Goal: Task Accomplishment & Management: Manage account settings

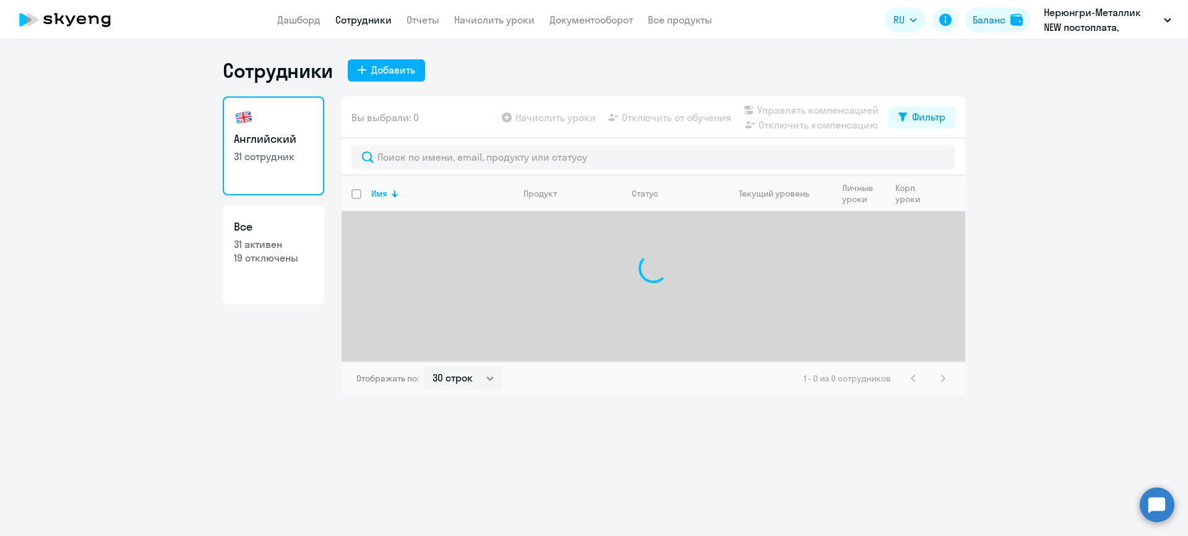
select select "30"
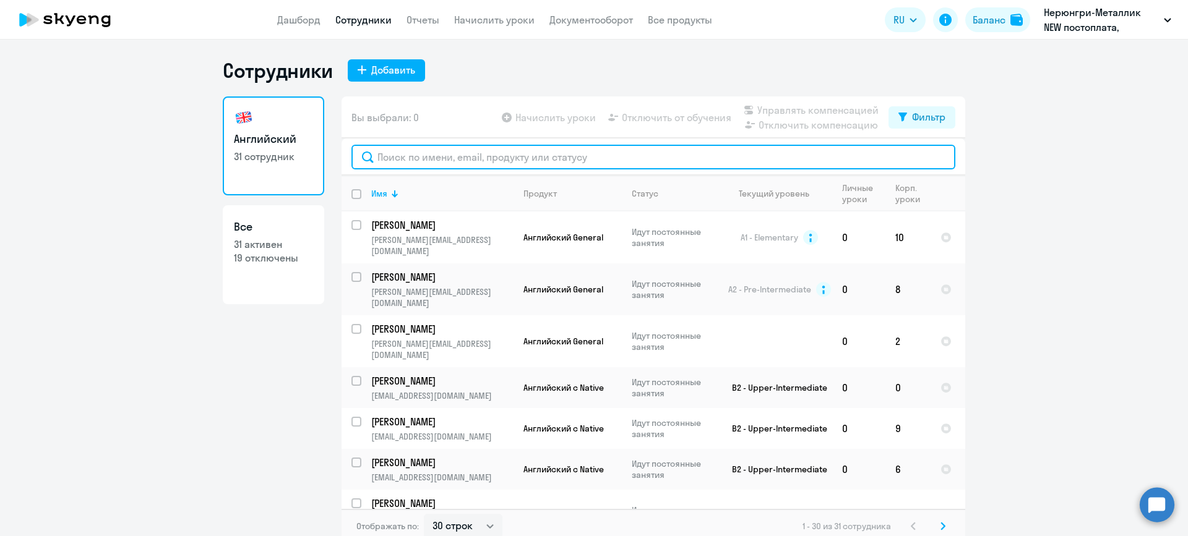
click at [544, 158] on input "text" at bounding box center [653, 157] width 604 height 25
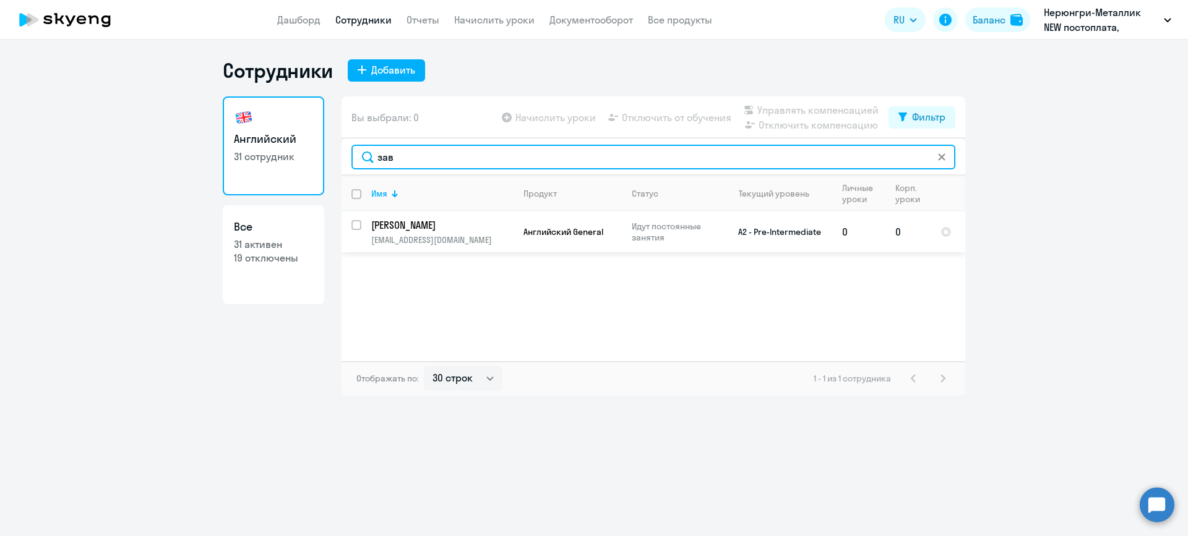
type input "зав"
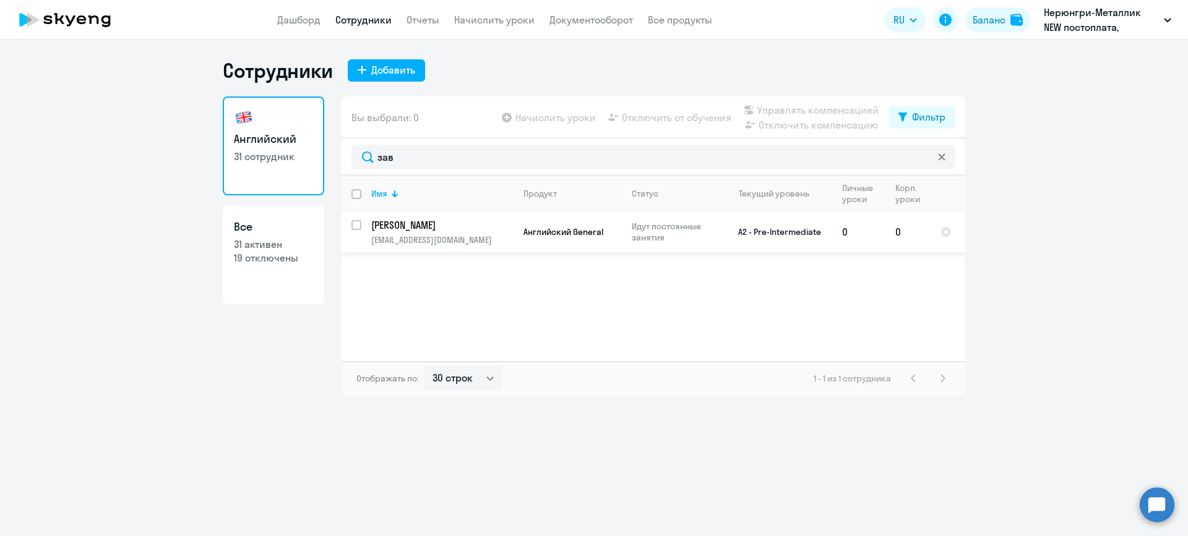
click at [784, 235] on td "A2 - Pre-Intermediate" at bounding box center [774, 232] width 115 height 41
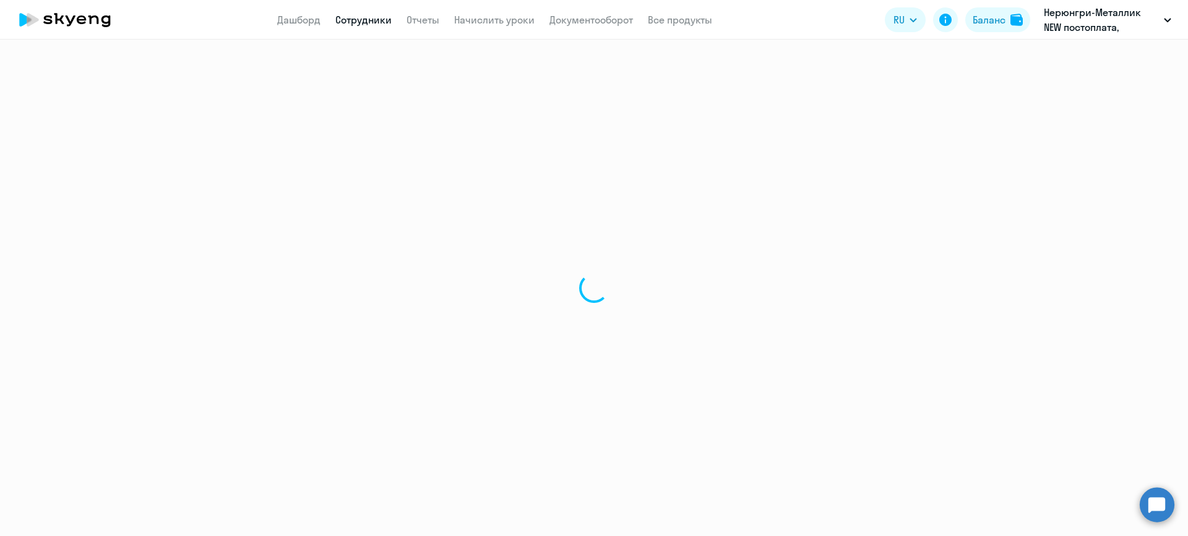
select select "english"
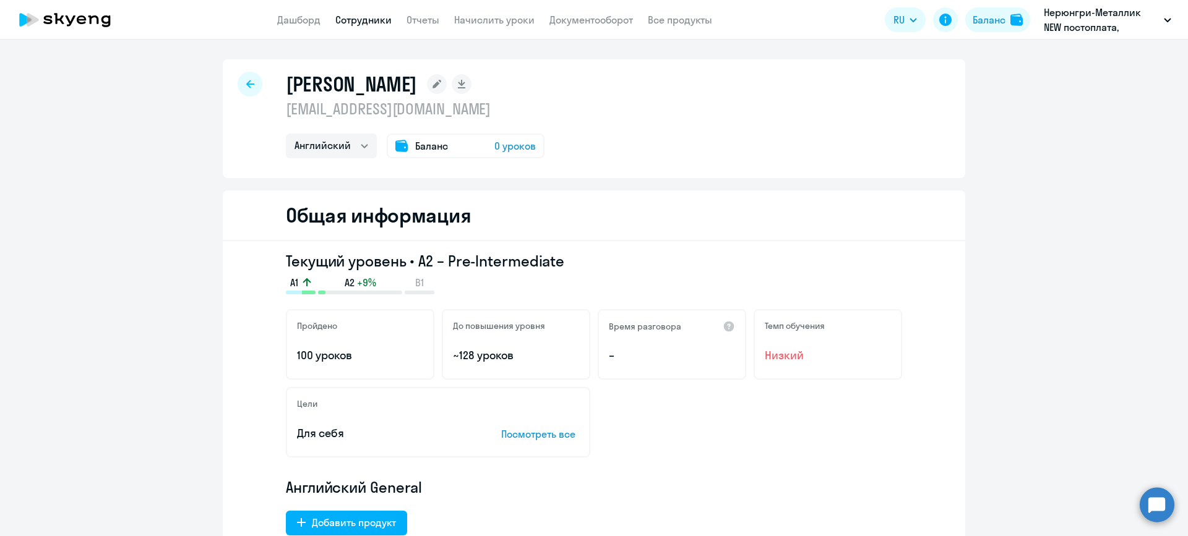
click at [453, 142] on div "Баланс 0 уроков" at bounding box center [466, 146] width 158 height 25
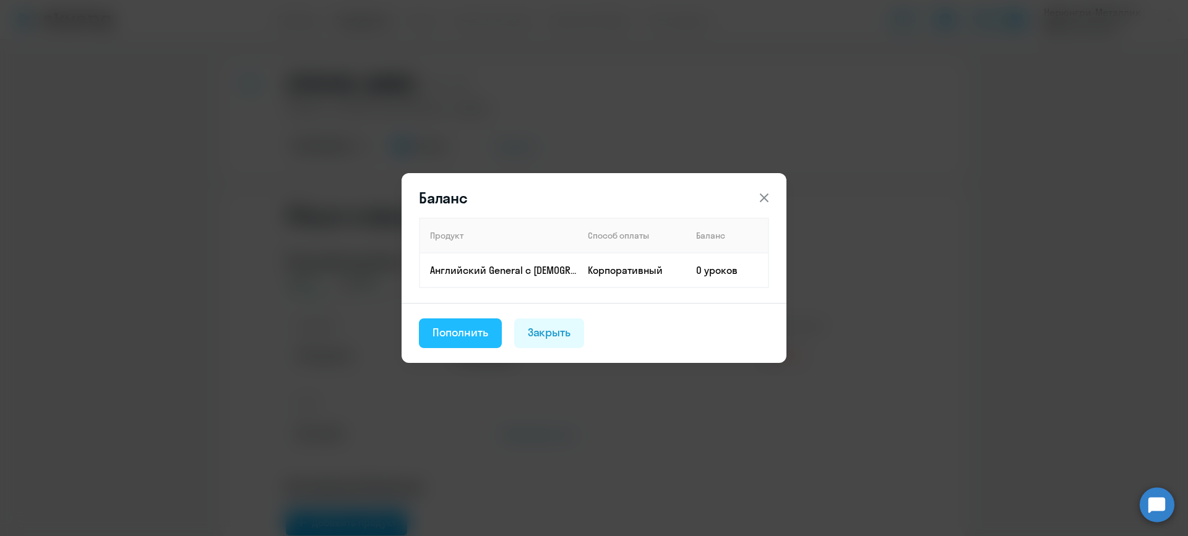
click at [475, 338] on div "Пополнить" at bounding box center [460, 333] width 56 height 16
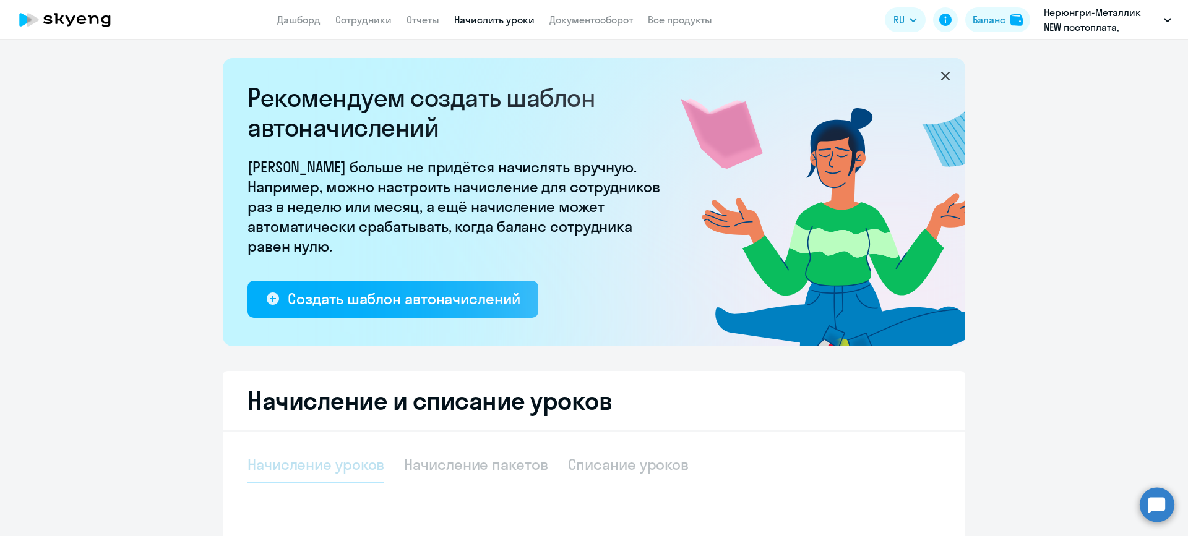
select select "10"
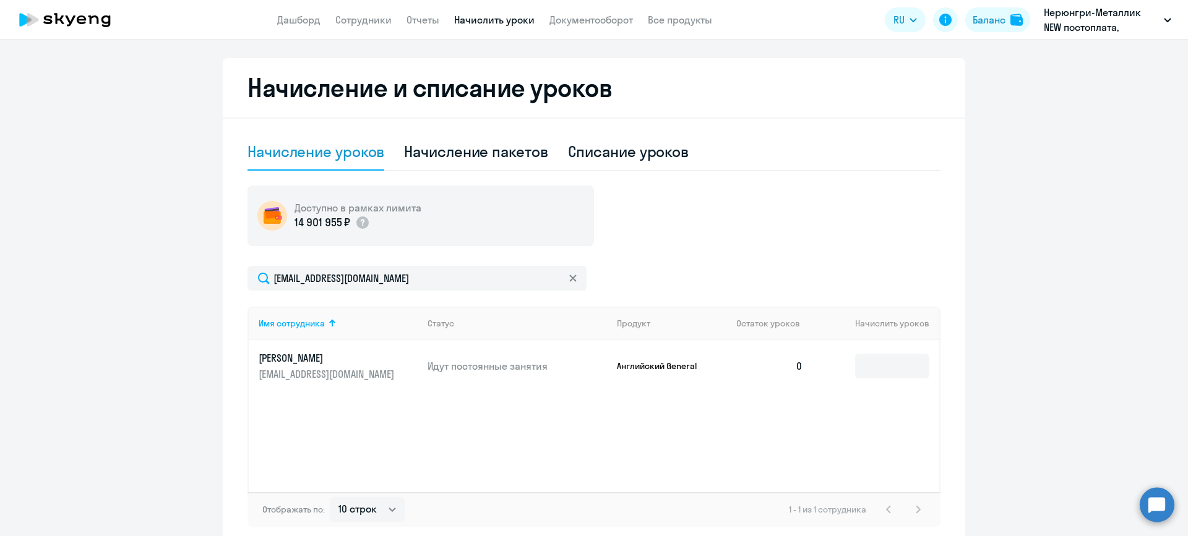
scroll to position [373, 0]
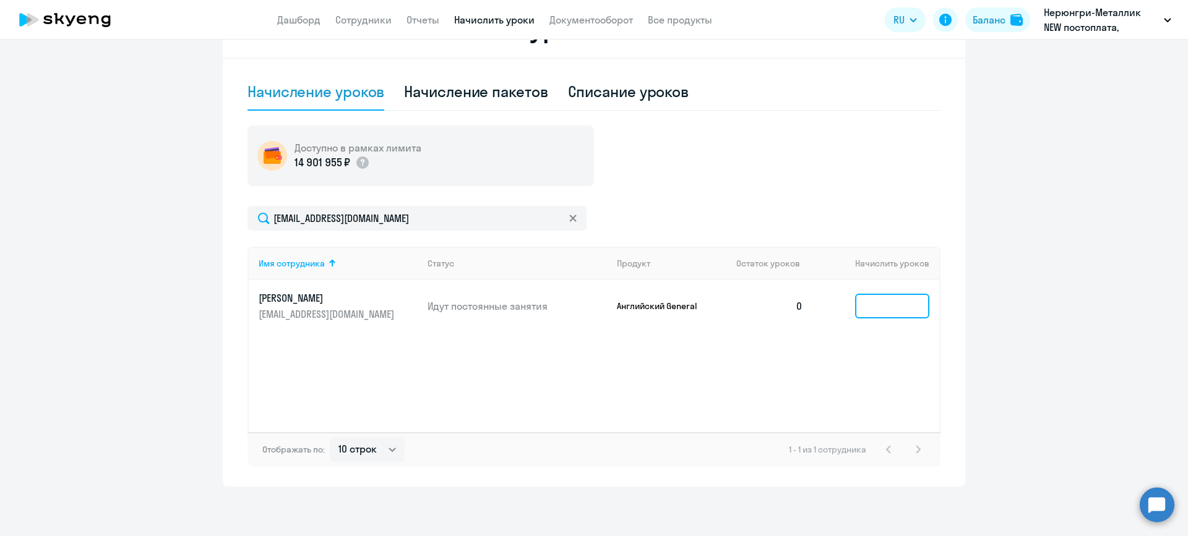
click at [922, 312] on input at bounding box center [892, 306] width 74 height 25
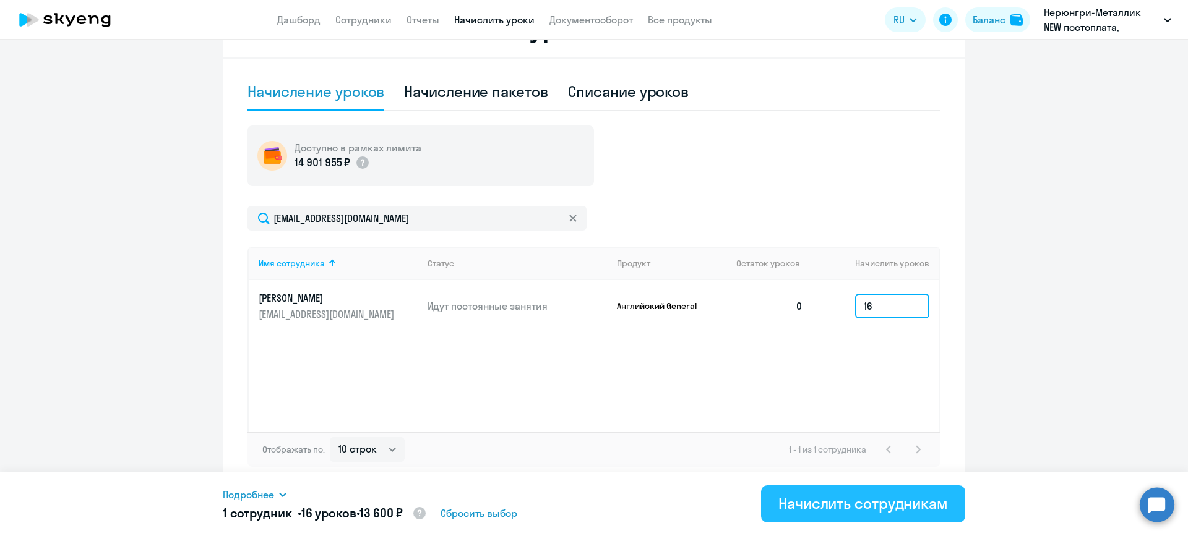
type input "16"
click at [839, 501] on div "Начислить сотрудникам" at bounding box center [863, 504] width 170 height 20
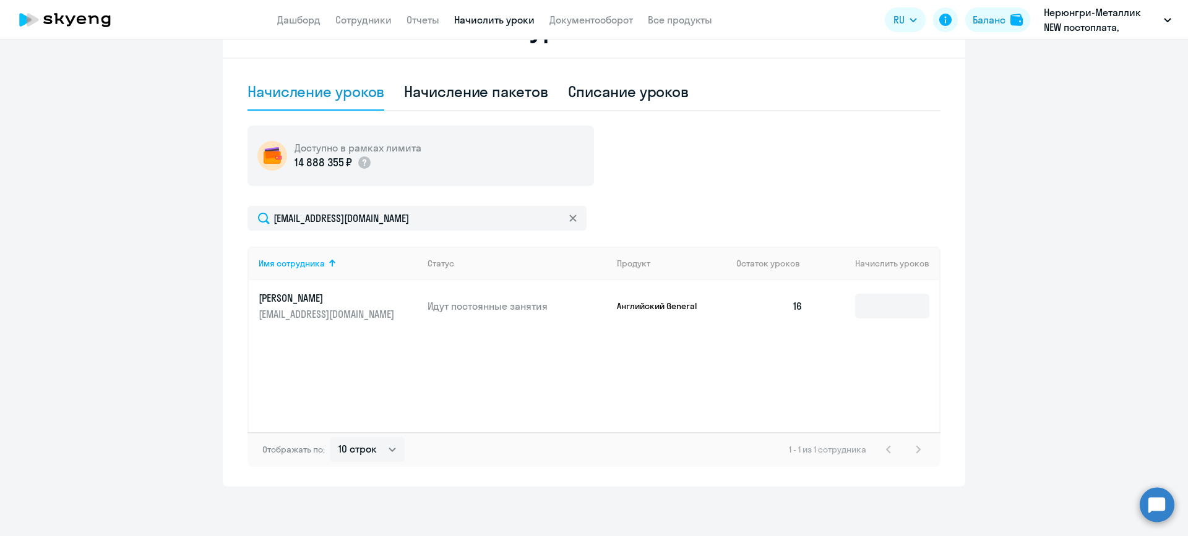
scroll to position [0, 0]
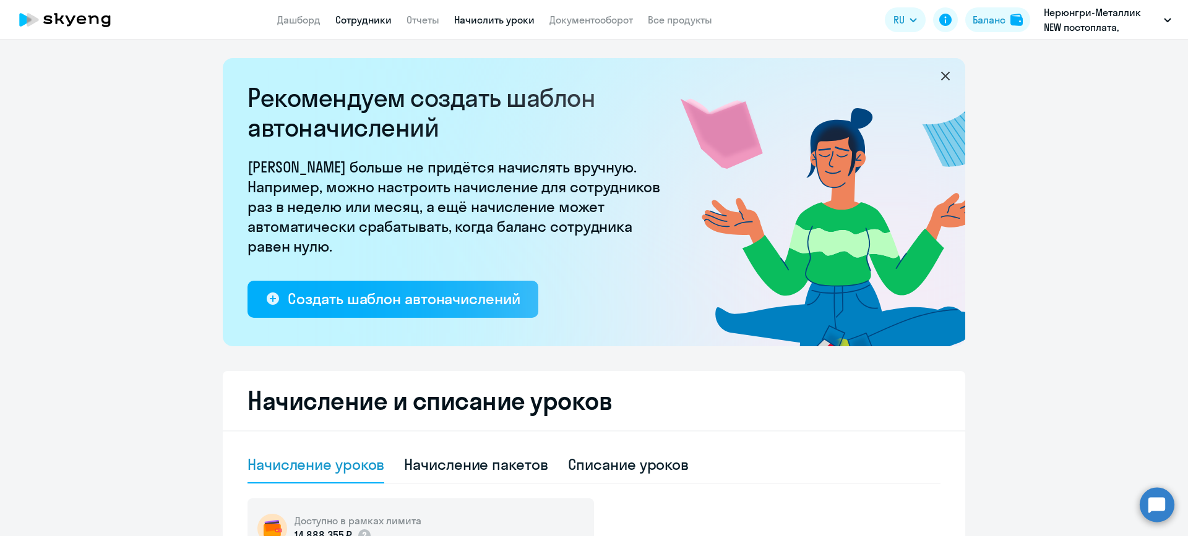
click at [369, 24] on link "Сотрудники" at bounding box center [363, 20] width 56 height 12
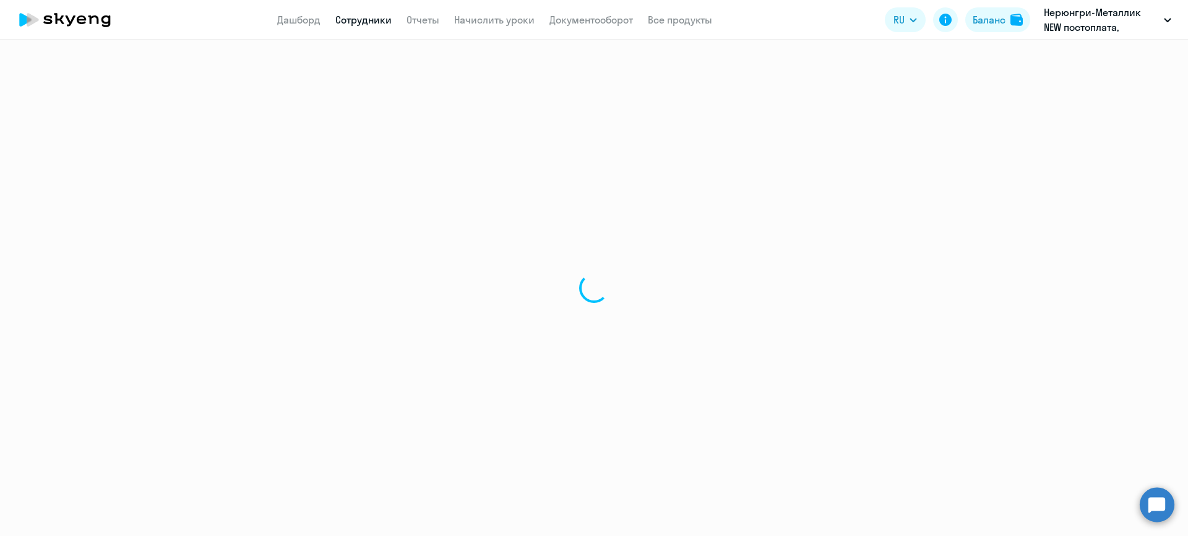
select select "30"
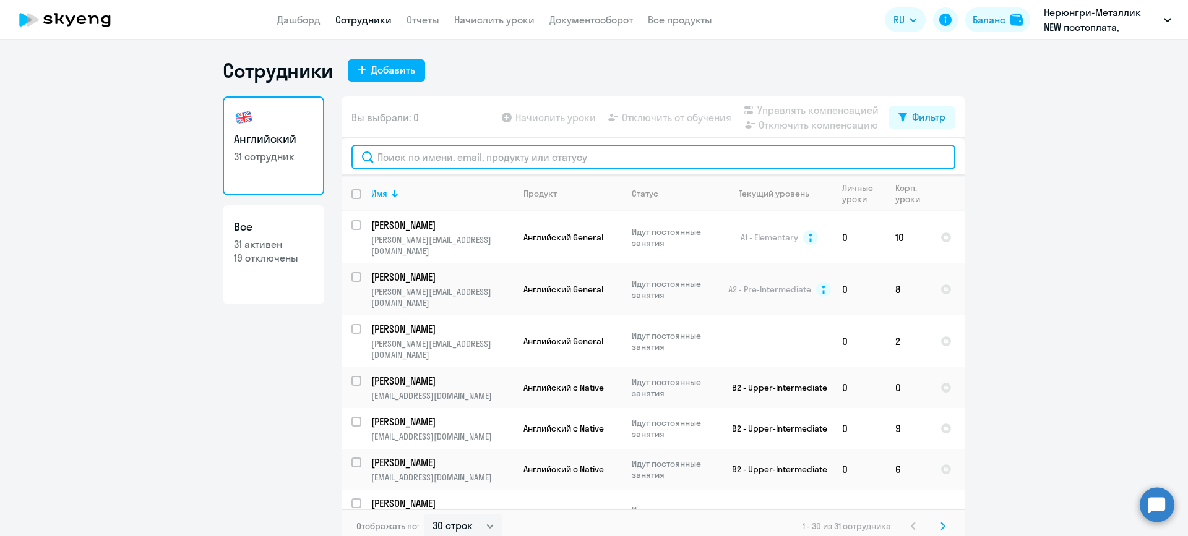
click at [560, 156] on input "text" at bounding box center [653, 157] width 604 height 25
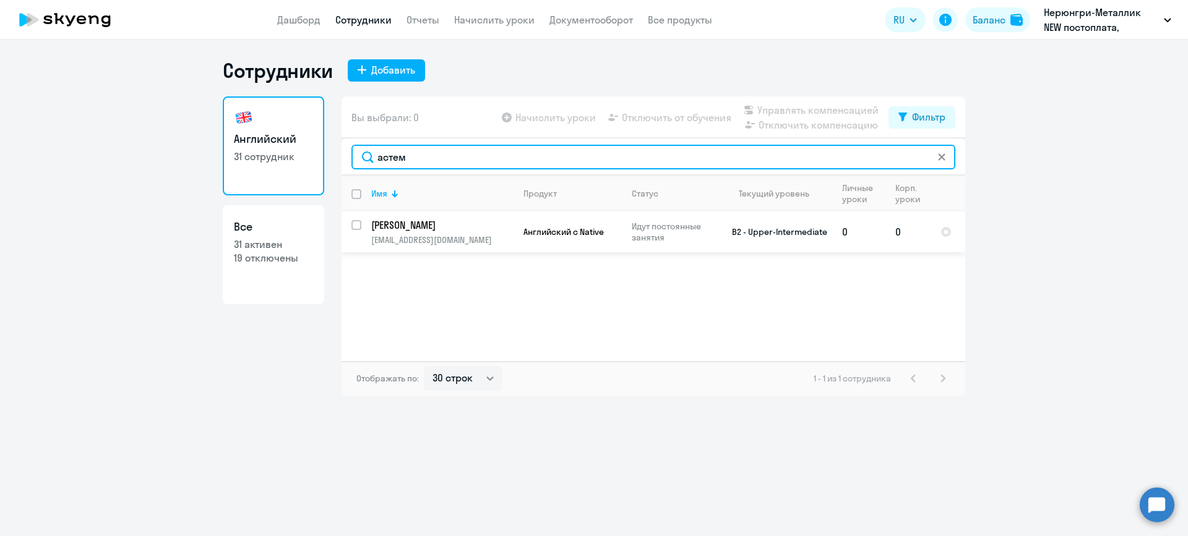
type input "астем"
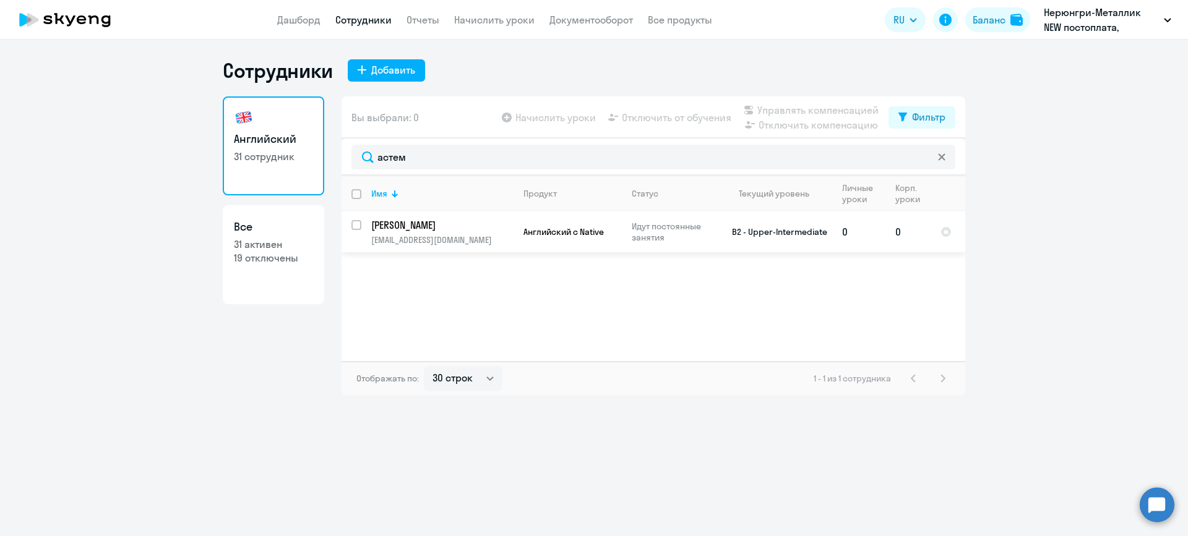
click at [449, 225] on p "[PERSON_NAME]" at bounding box center [441, 225] width 140 height 14
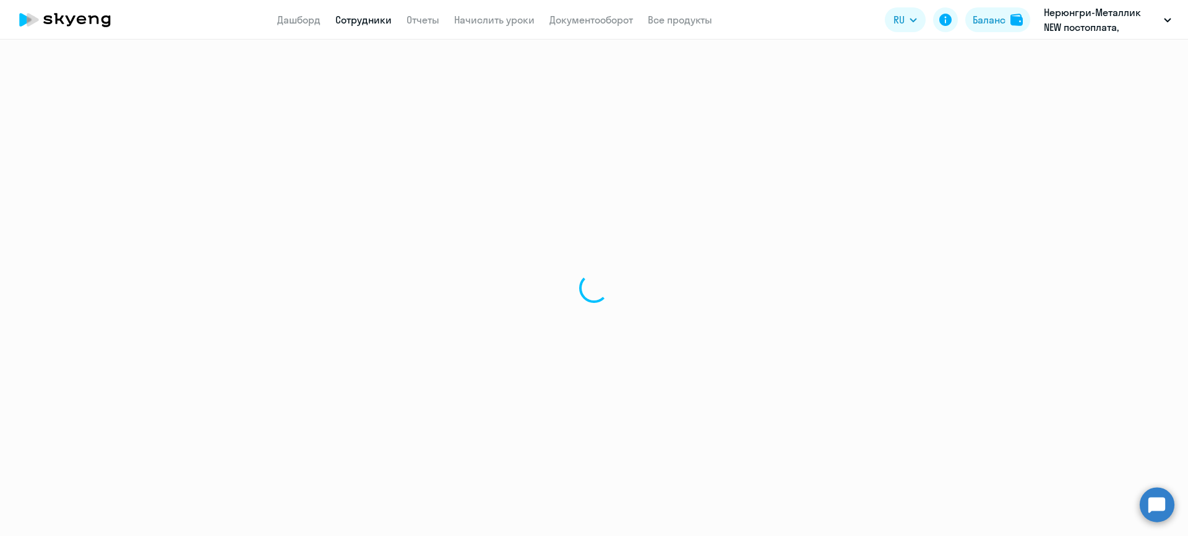
select select "english"
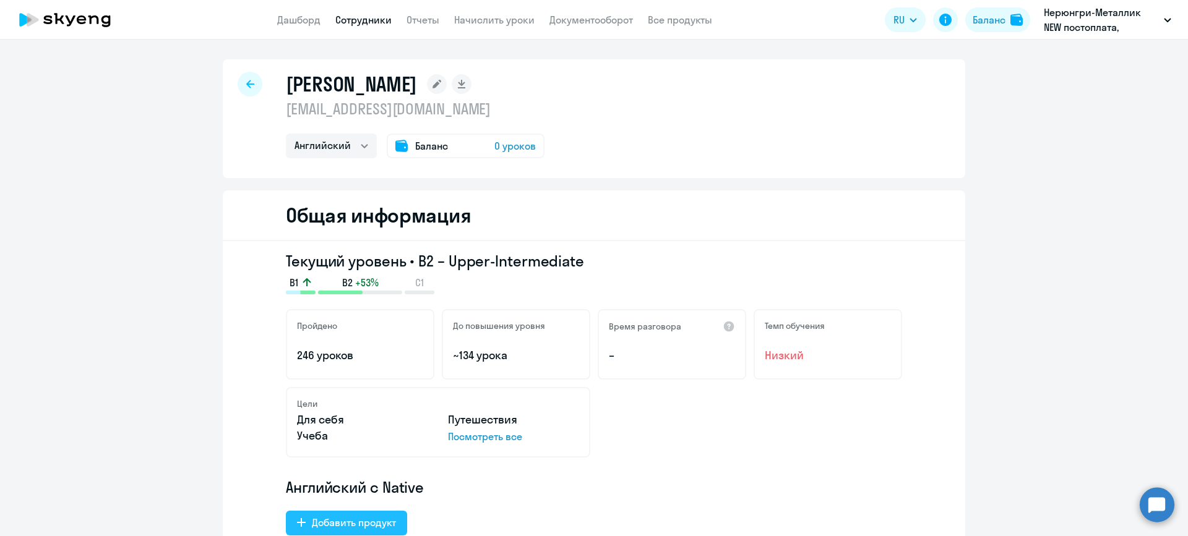
click at [372, 522] on div "Добавить продукт" at bounding box center [354, 522] width 84 height 15
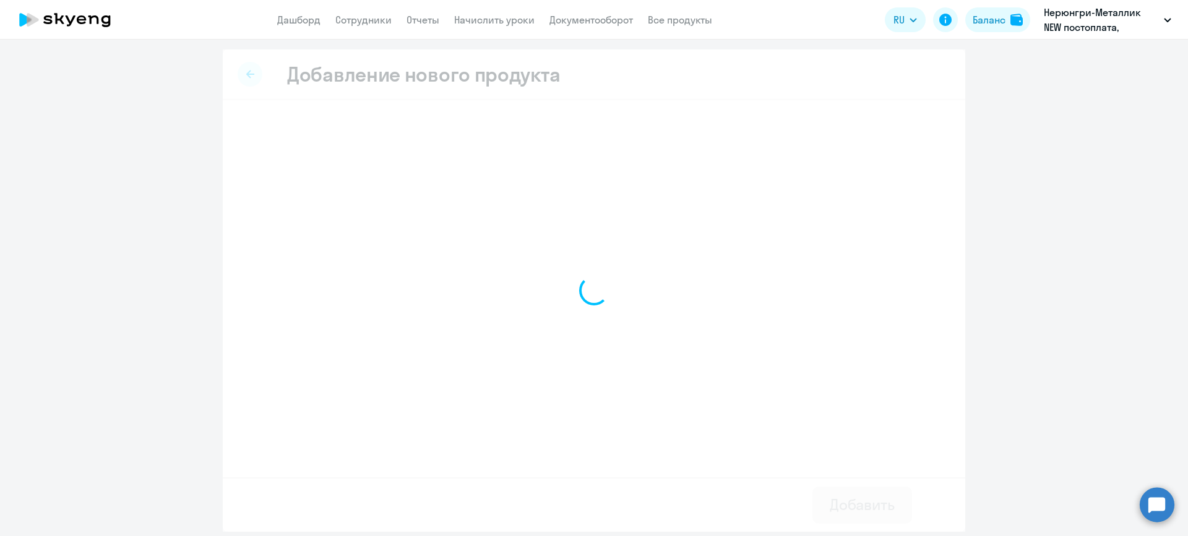
select select "english_adult_not_native_speaker"
select select "english"
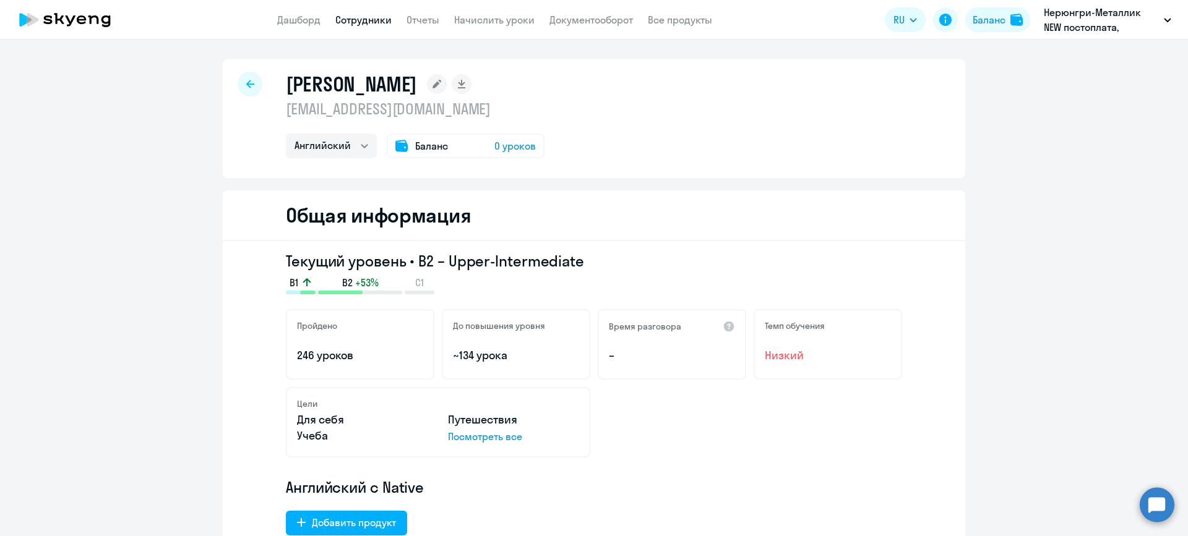
click at [494, 147] on span "0 уроков" at bounding box center [514, 146] width 41 height 15
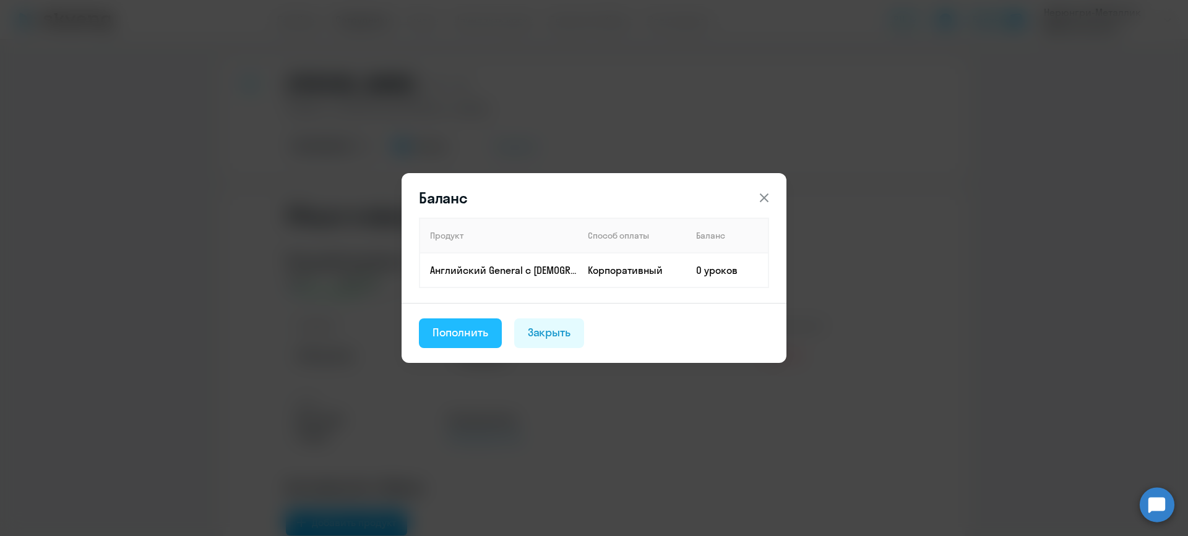
click at [462, 337] on div "Пополнить" at bounding box center [460, 333] width 56 height 16
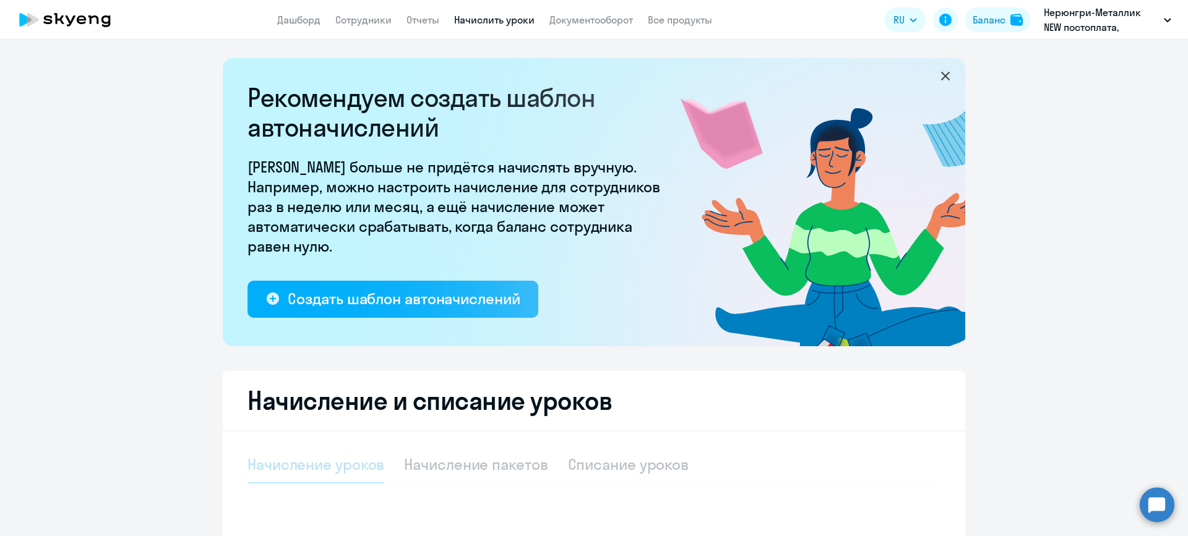
select select "10"
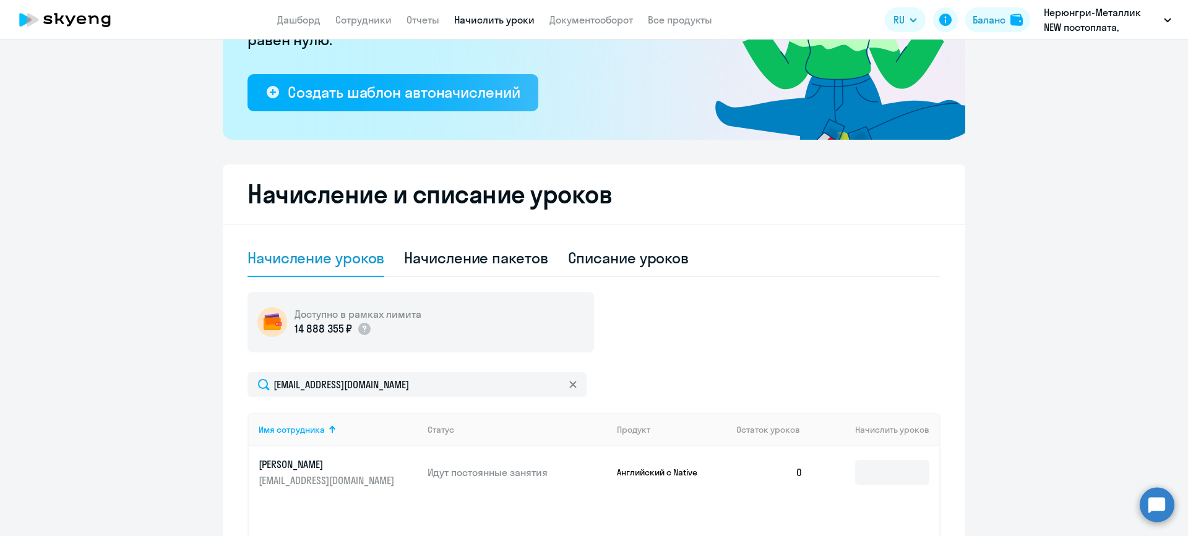
scroll to position [373, 0]
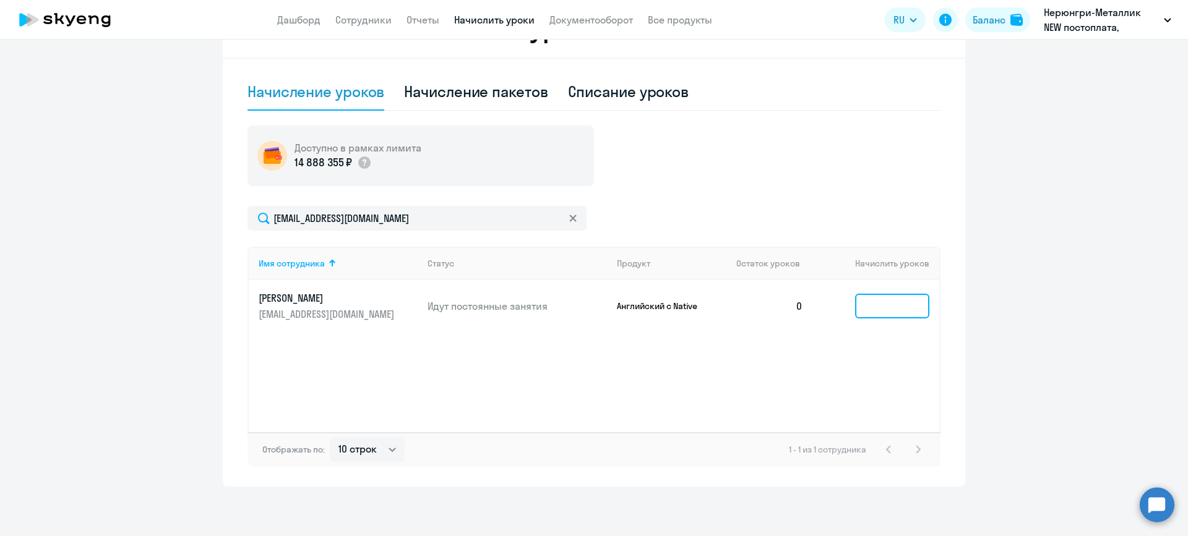
click at [856, 301] on input at bounding box center [892, 306] width 74 height 25
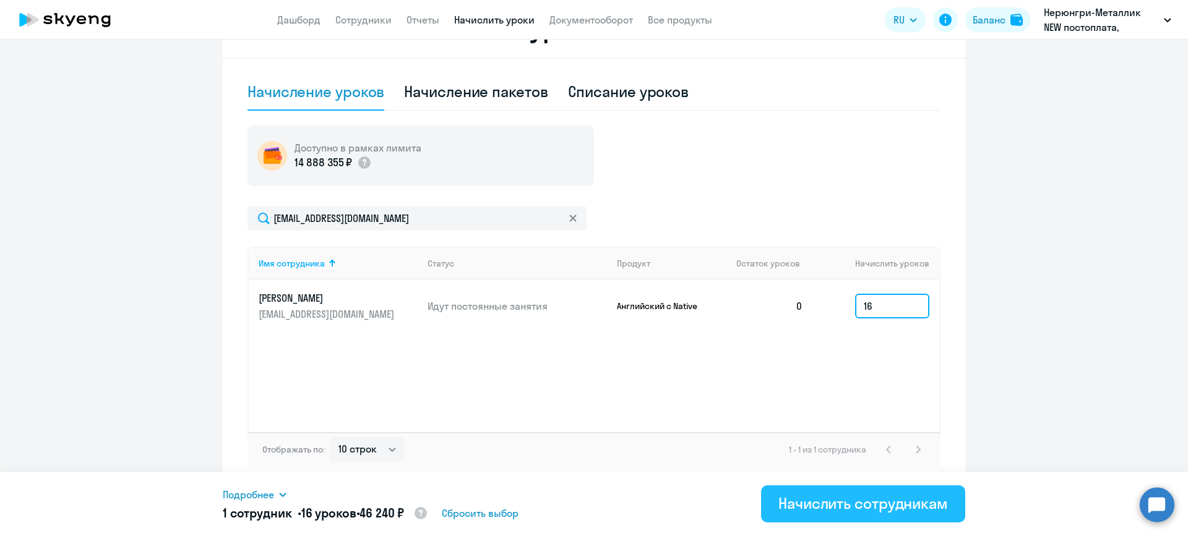
type input "16"
click at [817, 487] on button "Начислить сотрудникам" at bounding box center [863, 504] width 204 height 37
